Goal: Transaction & Acquisition: Book appointment/travel/reservation

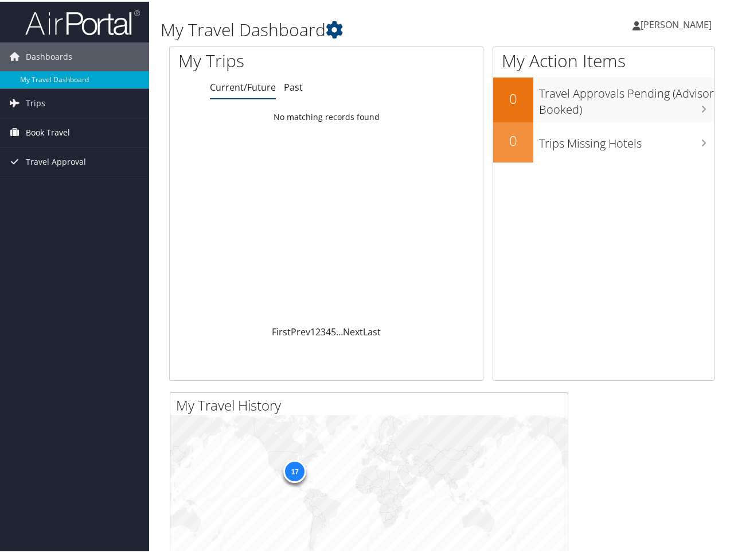
click at [36, 127] on span "Book Travel" at bounding box center [48, 130] width 44 height 29
click at [18, 101] on icon at bounding box center [14, 100] width 17 height 17
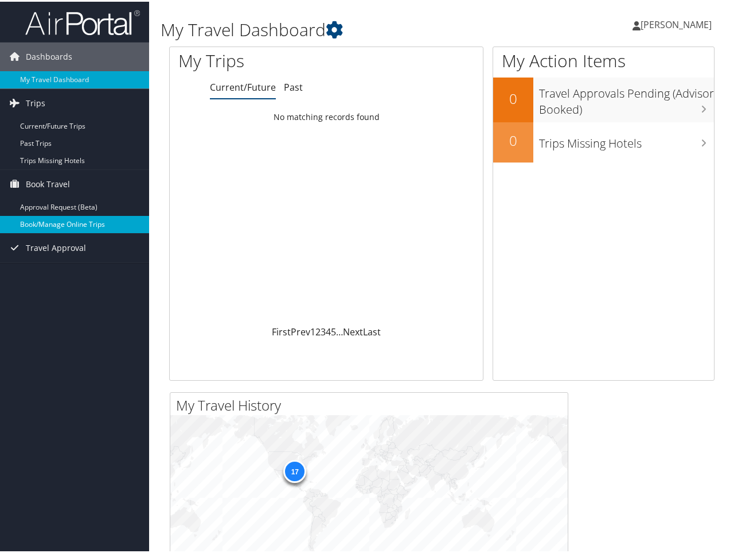
click at [45, 227] on link "Book/Manage Online Trips" at bounding box center [74, 222] width 149 height 17
